Goal: Transaction & Acquisition: Obtain resource

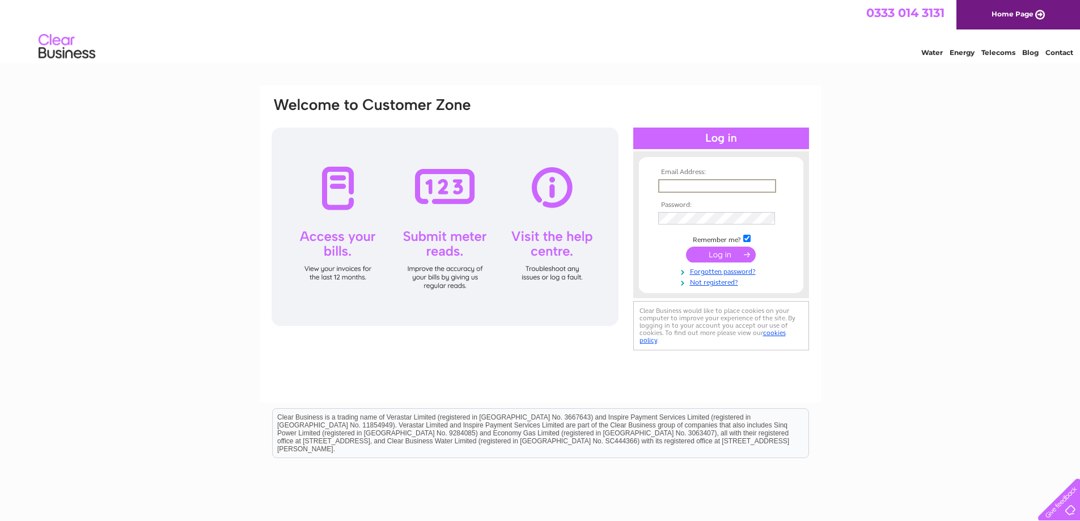
click at [669, 181] on input "text" at bounding box center [717, 186] width 118 height 14
type input "i"
type input "woodsidepractice@btconnect.com"
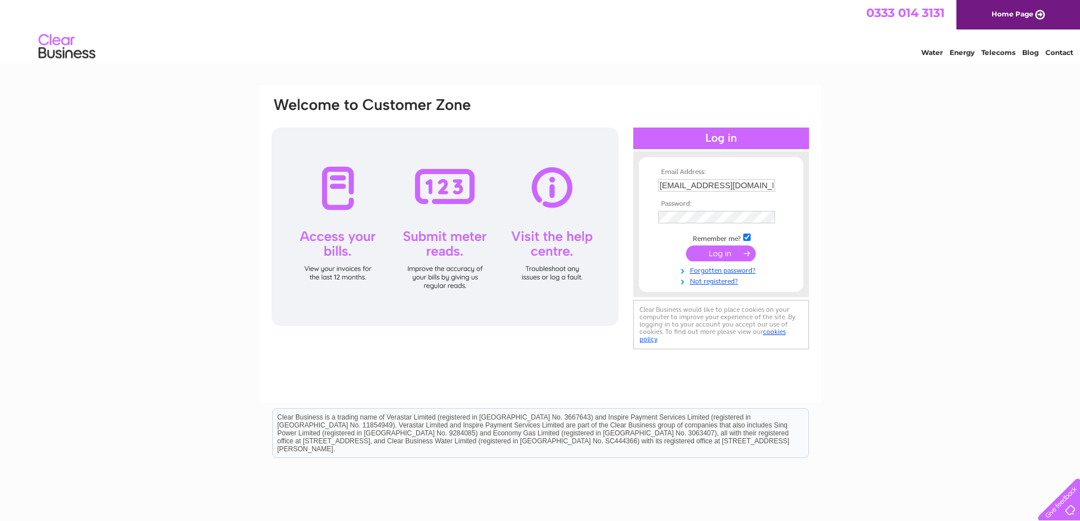
click at [717, 253] on input "submit" at bounding box center [721, 253] width 70 height 16
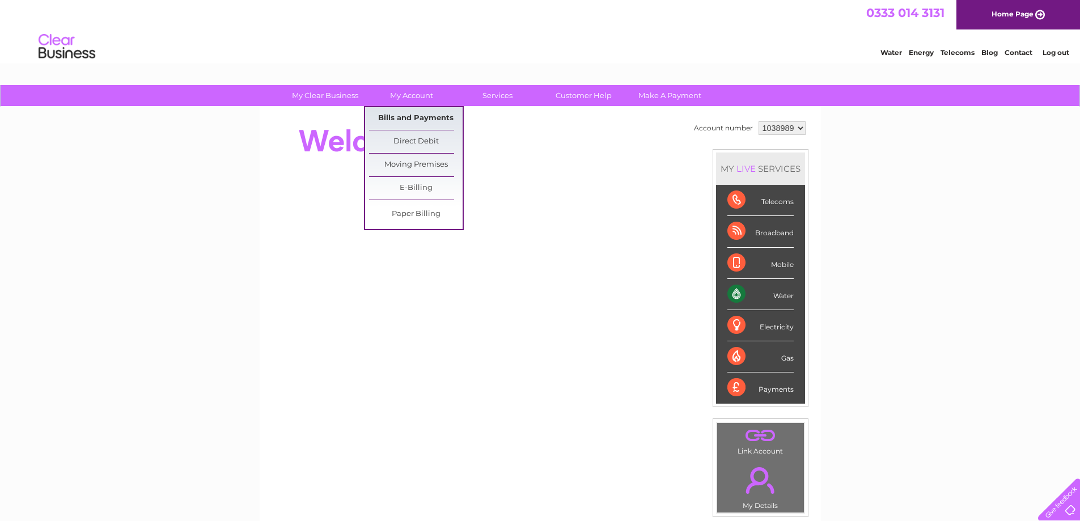
click at [401, 117] on link "Bills and Payments" at bounding box center [416, 118] width 94 height 23
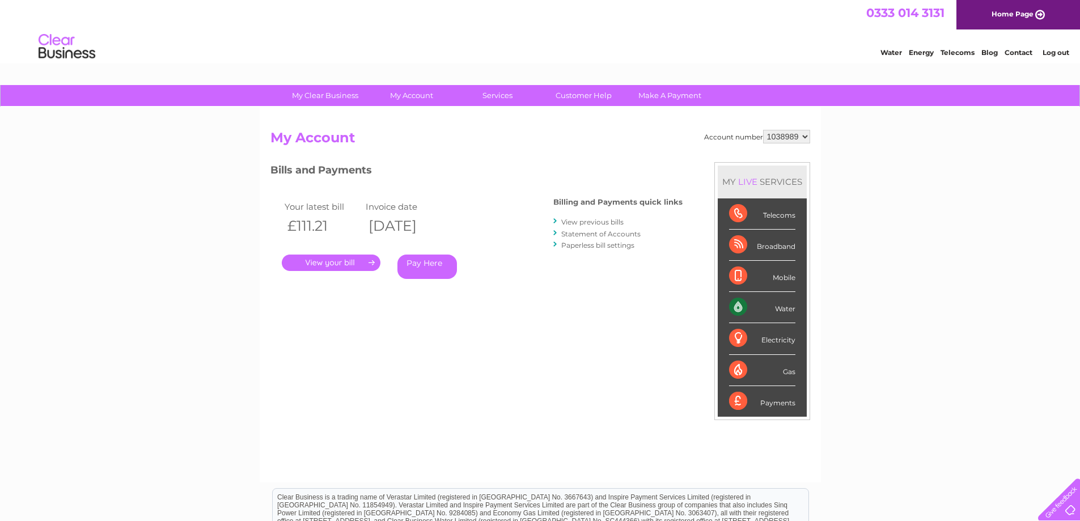
click at [330, 261] on link "." at bounding box center [331, 262] width 99 height 16
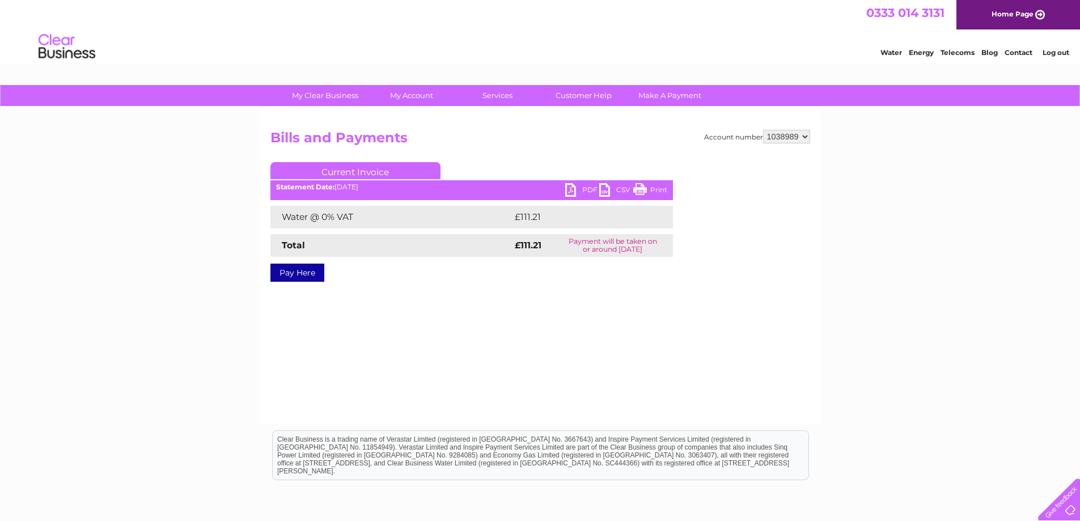
click at [571, 190] on link "PDF" at bounding box center [582, 191] width 34 height 16
click at [934, 286] on div "My Clear Business Login Details My Details My Preferences Link Account My Accou…" at bounding box center [540, 351] width 1080 height 533
